Goal: Transaction & Acquisition: Purchase product/service

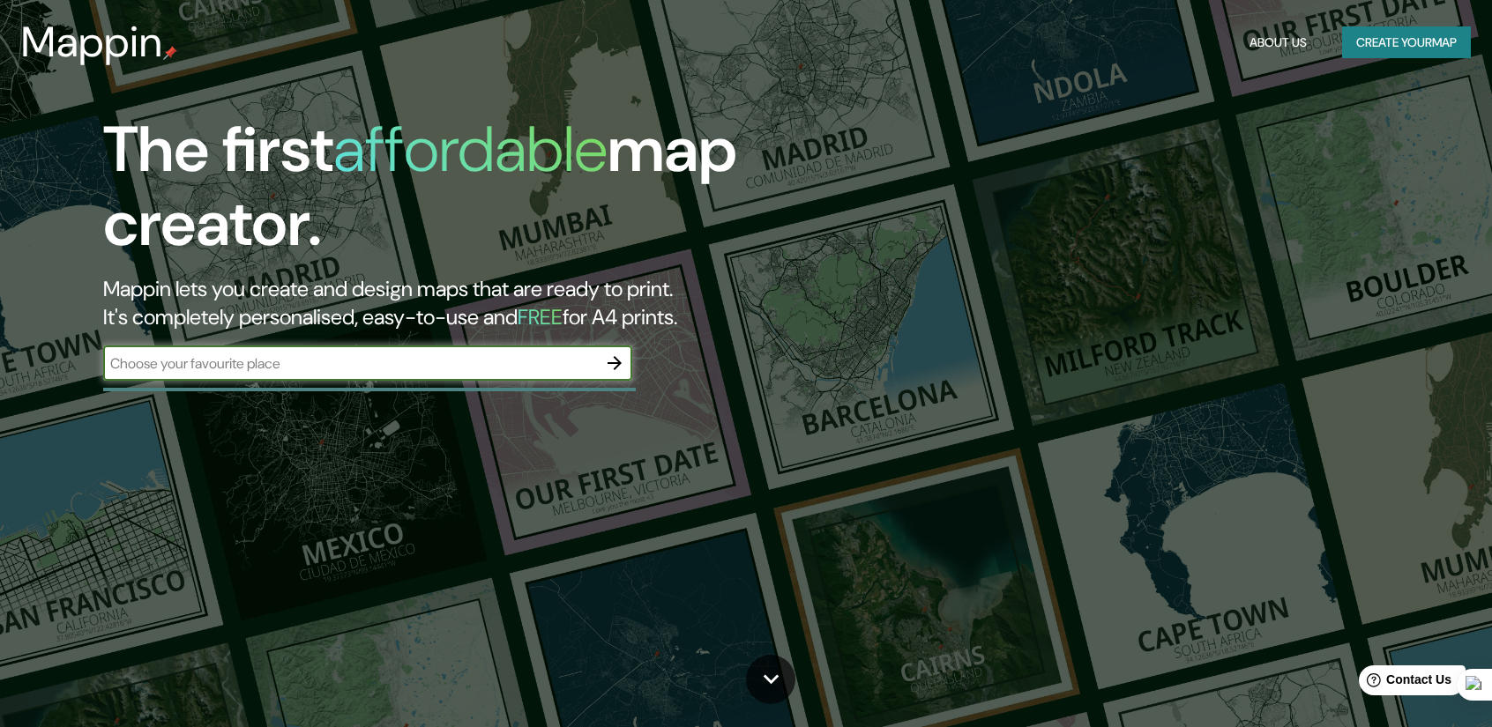
click at [372, 373] on div "​" at bounding box center [367, 363] width 529 height 35
click at [614, 368] on icon "button" at bounding box center [614, 363] width 21 height 21
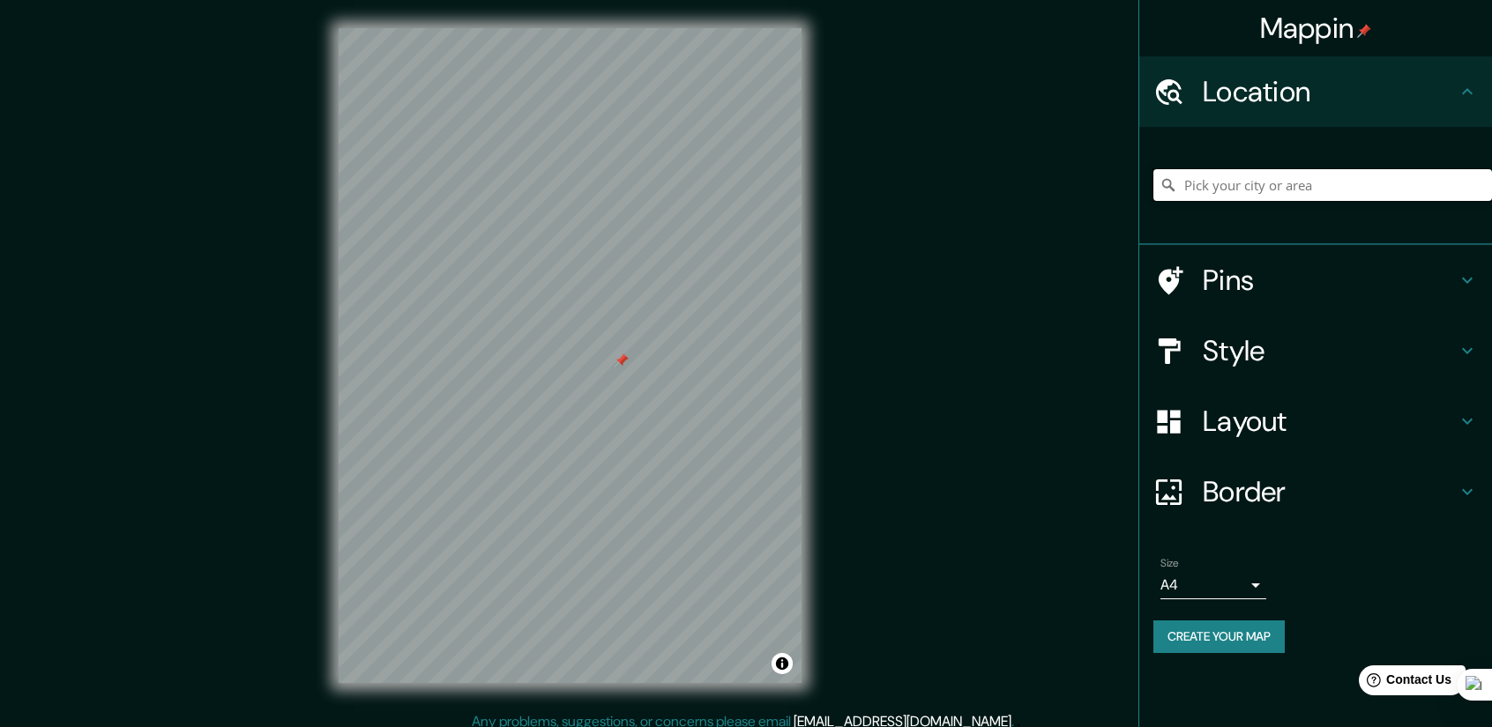
click at [1263, 184] on input "Pick your city or area" at bounding box center [1322, 185] width 339 height 32
click at [1254, 94] on h4 "Location" at bounding box center [1330, 91] width 254 height 35
click at [1274, 183] on input "Pick your city or area" at bounding box center [1322, 185] width 339 height 32
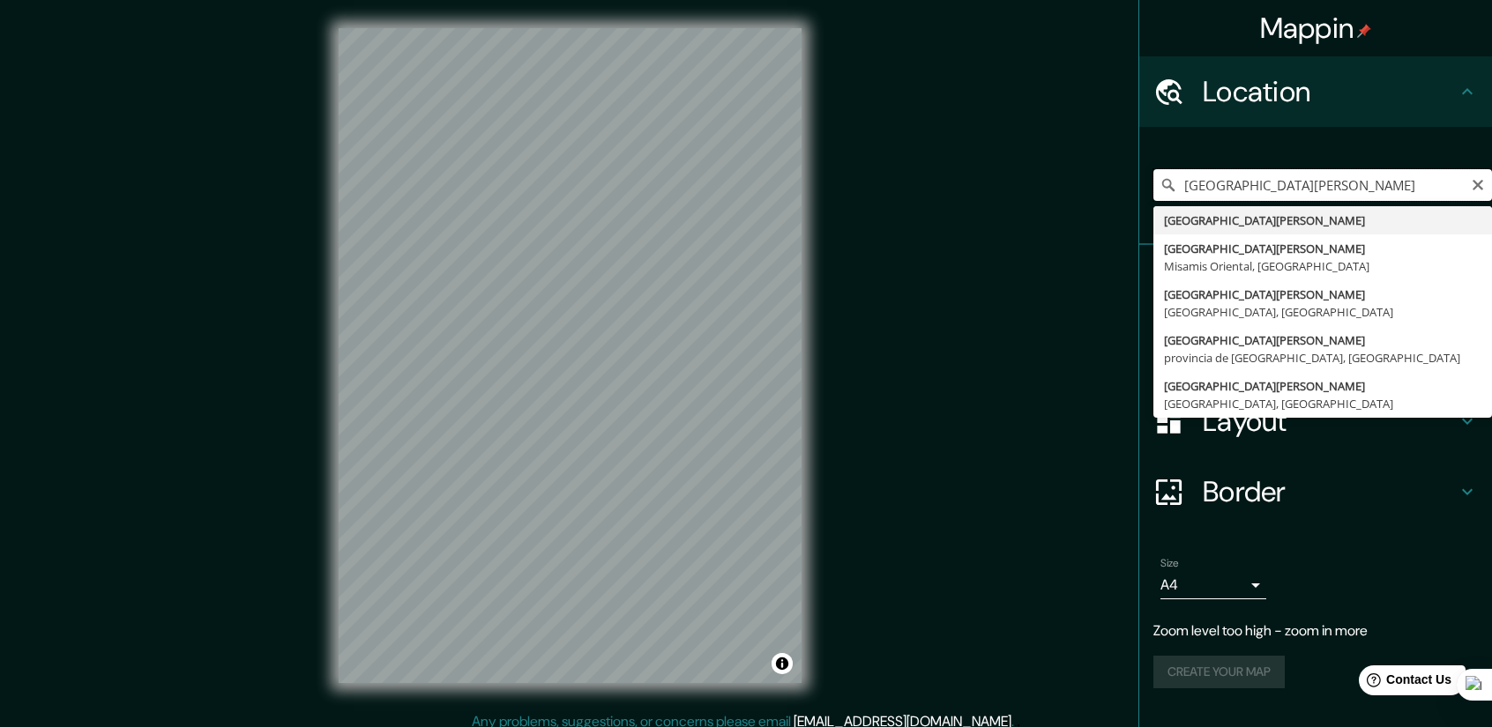
click at [1239, 186] on input "[GEOGRAPHIC_DATA][PERSON_NAME]" at bounding box center [1322, 185] width 339 height 32
paste input "13.700198102219332, -89.19769800744011"
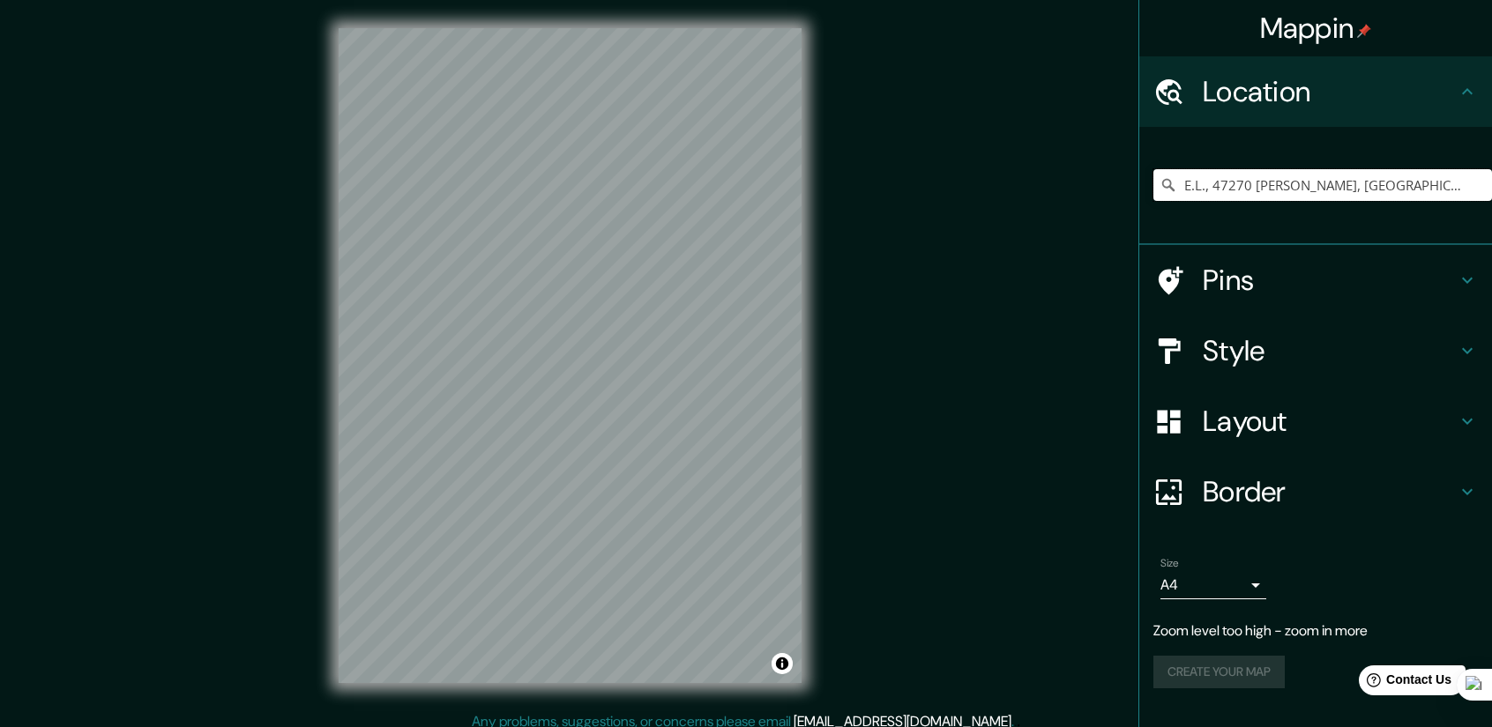
type input "E.L., 47270 [PERSON_NAME], [GEOGRAPHIC_DATA], [GEOGRAPHIC_DATA]"
click at [332, 274] on div "© Mapbox © OpenStreetMap Improve this map" at bounding box center [569, 356] width 519 height 712
click at [1476, 181] on icon "Clear" at bounding box center [1478, 185] width 14 height 14
click at [1328, 186] on input "Calle [PERSON_NAME], 01608 [GEOGRAPHIC_DATA], [GEOGRAPHIC_DATA], [GEOGRAPHIC_DA…" at bounding box center [1322, 185] width 339 height 32
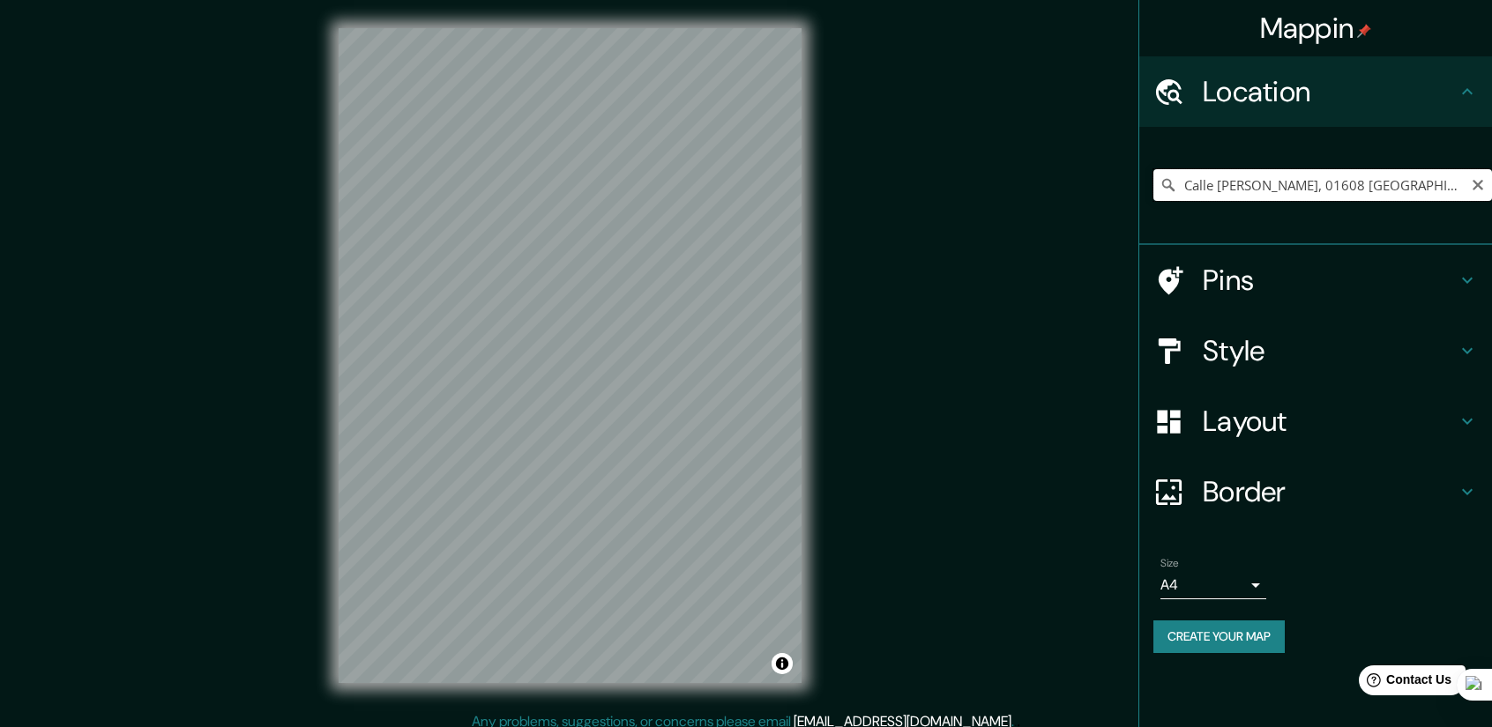
click at [1328, 186] on input "Calle [PERSON_NAME], 01608 [GEOGRAPHIC_DATA], [GEOGRAPHIC_DATA], [GEOGRAPHIC_DA…" at bounding box center [1322, 185] width 339 height 32
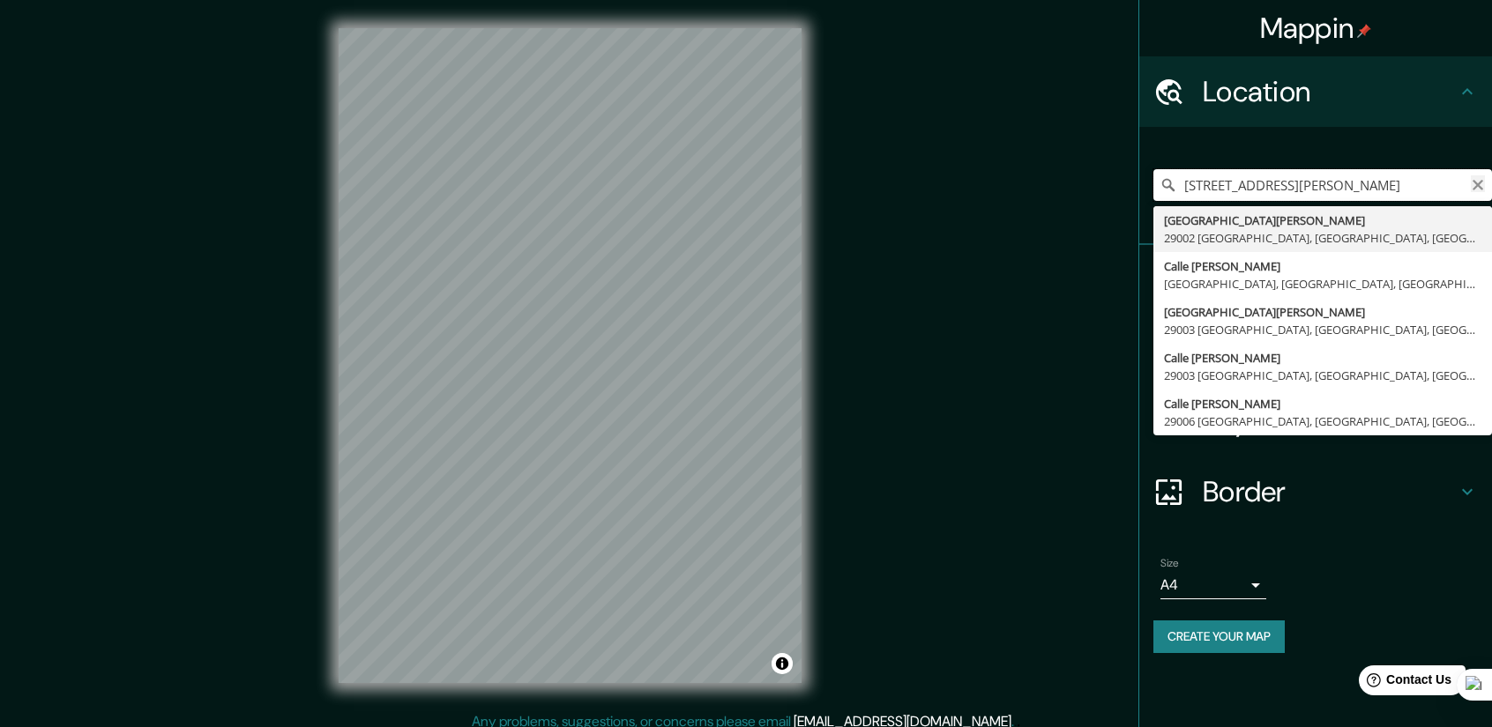
type input "[STREET_ADDRESS][PERSON_NAME]"
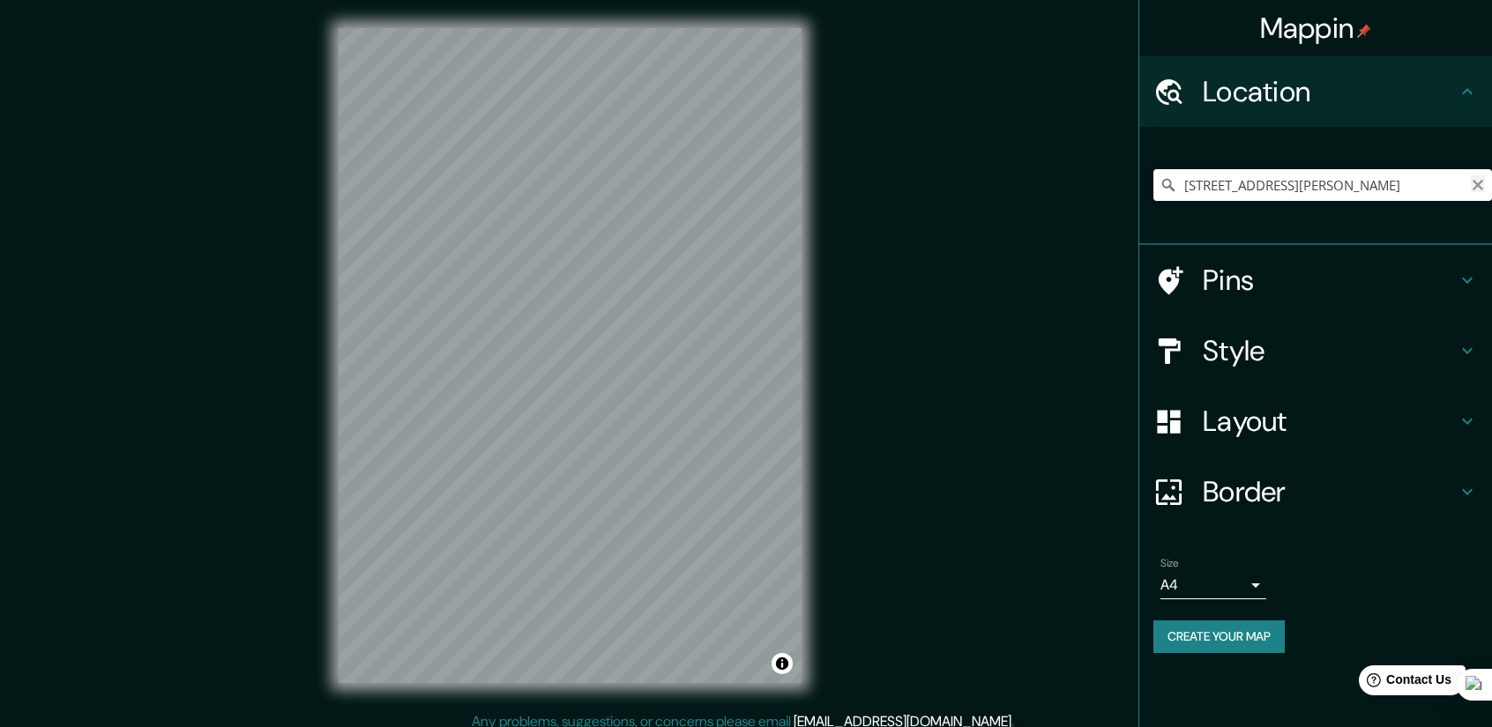
click at [1476, 183] on icon "Clear" at bounding box center [1477, 185] width 11 height 11
click at [1282, 194] on input "Pick your city or area" at bounding box center [1322, 185] width 339 height 32
type input "[GEOGRAPHIC_DATA][PERSON_NAME], [GEOGRAPHIC_DATA], [GEOGRAPHIC_DATA]"
click at [1476, 184] on icon "Clear" at bounding box center [1477, 185] width 11 height 11
click at [1264, 200] on input "Pick your city or area" at bounding box center [1322, 185] width 339 height 32
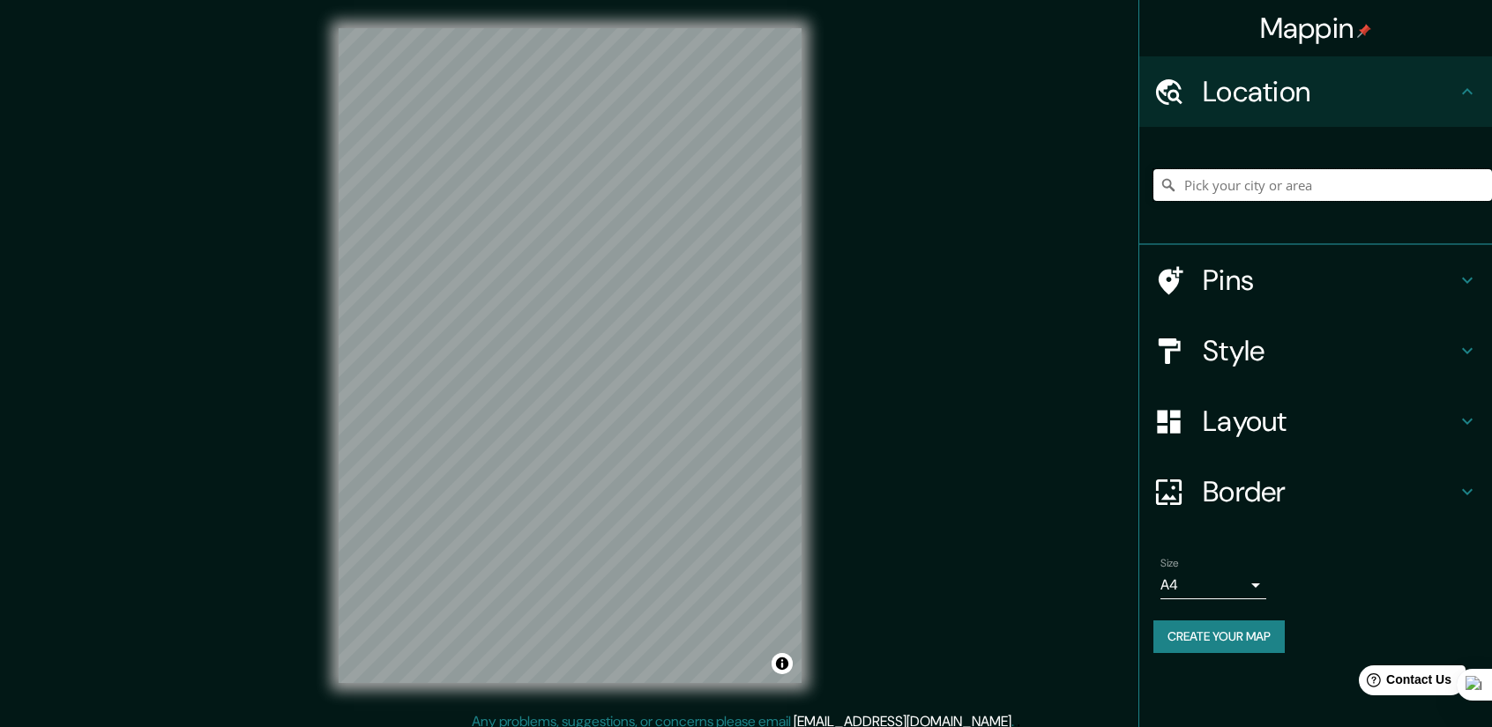
click at [1264, 200] on input "Pick your city or area" at bounding box center [1322, 185] width 339 height 32
paste input "Parroquia [GEOGRAPHIC_DATA][DATE][DEMOGRAPHIC_DATA][PERSON_NAME]"
type input "[PERSON_NAME][GEOGRAPHIC_DATA][DATE][DEMOGRAPHIC_DATA][PERSON_NAME], 44610 Cala…"
